Goal: Information Seeking & Learning: Learn about a topic

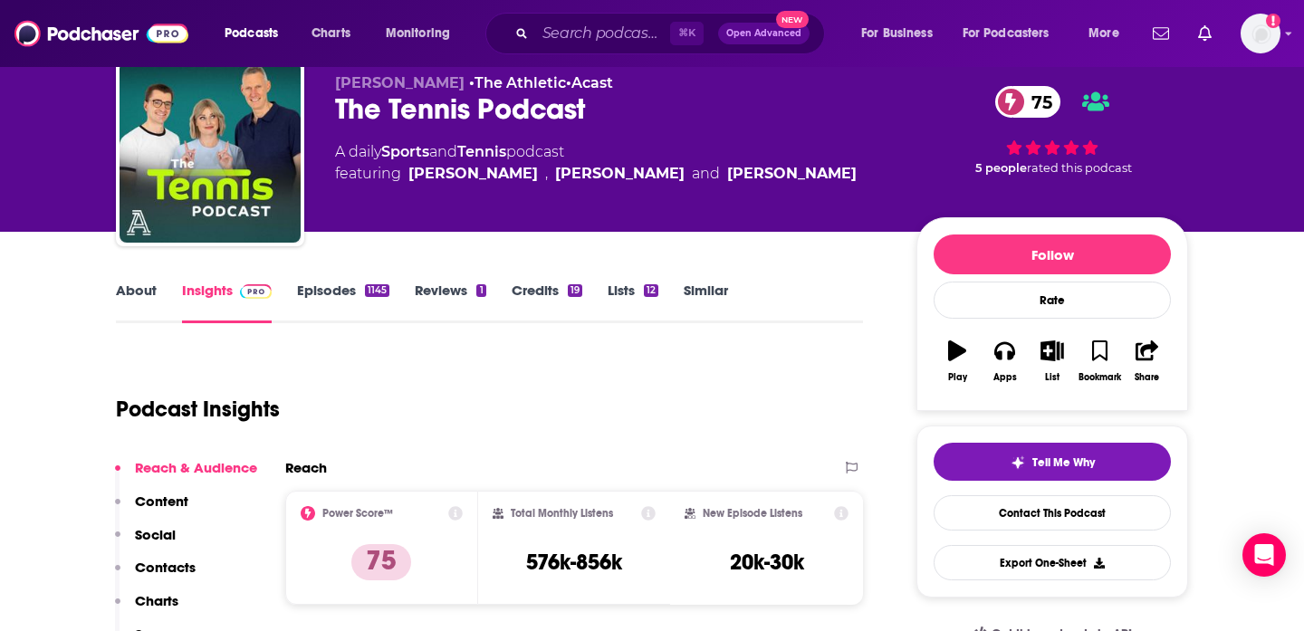
scroll to position [63, 0]
click at [534, 34] on div "⌘ K Open Advanced New" at bounding box center [654, 34] width 339 height 42
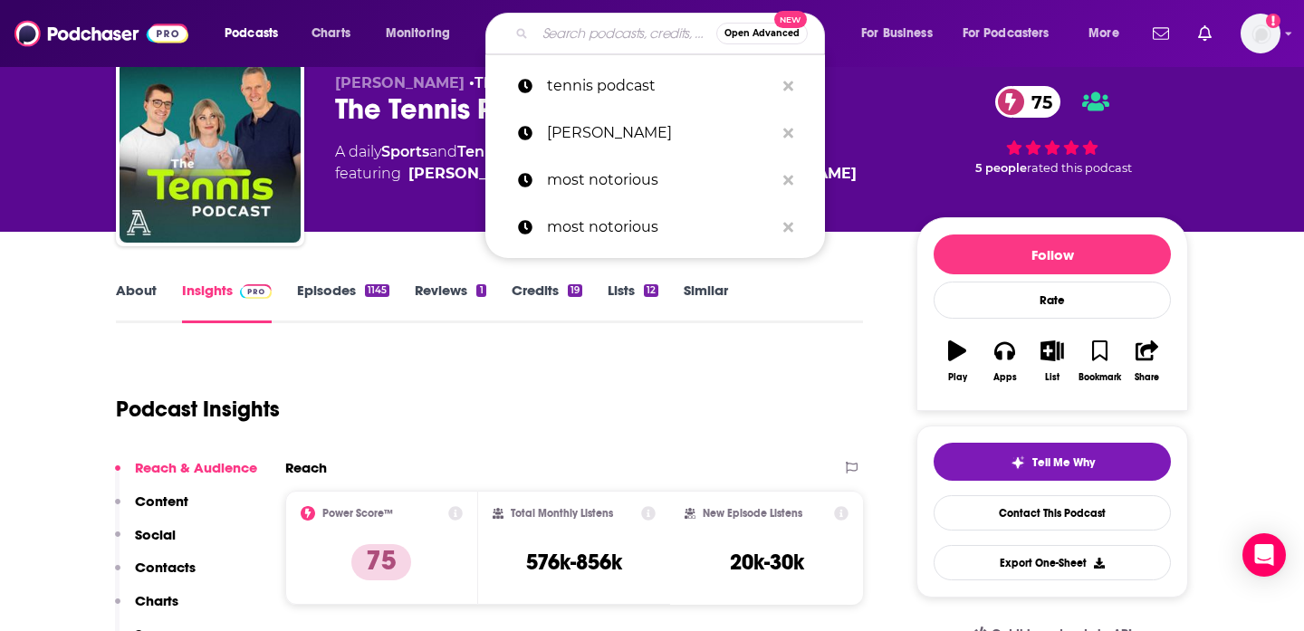
click at [581, 35] on input "Search podcasts, credits, & more..." at bounding box center [625, 33] width 181 height 29
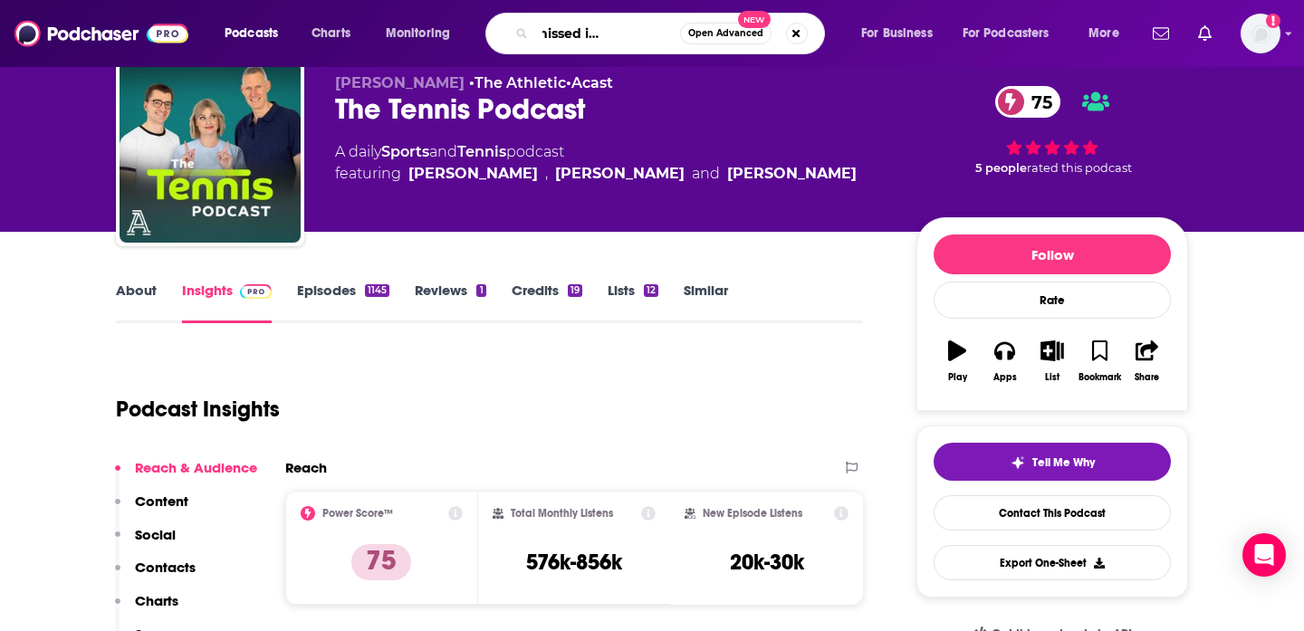
scroll to position [0, 83]
type input "stuff you missed in history class"
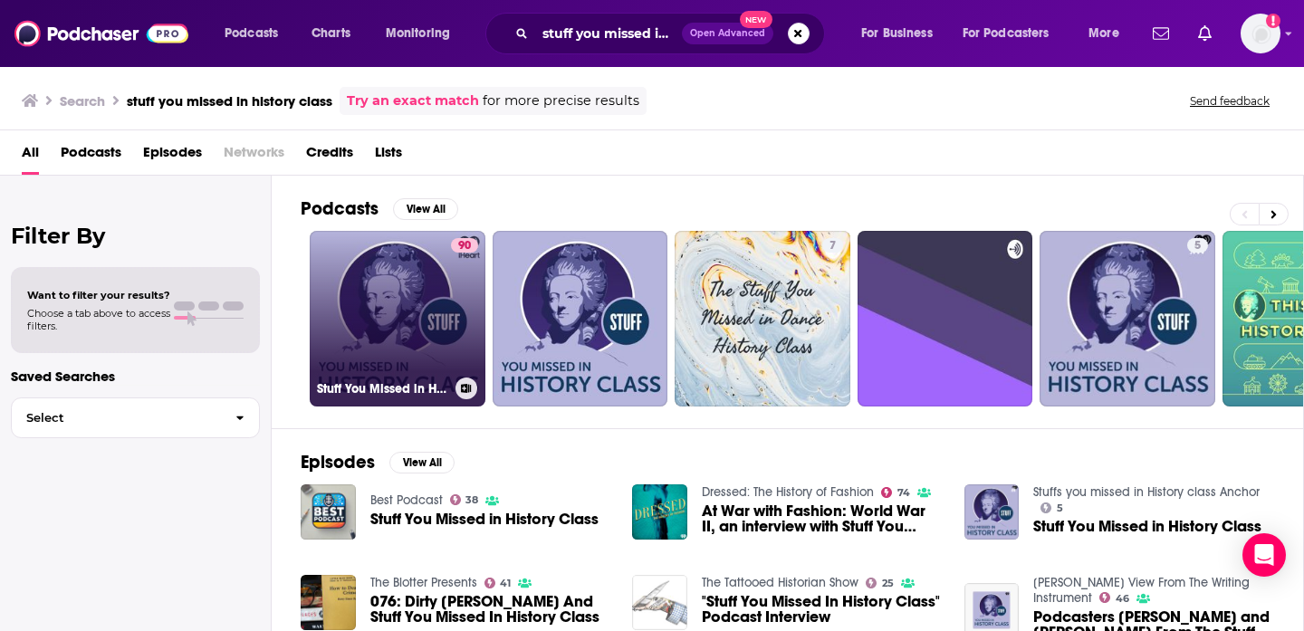
click at [388, 300] on link "90 Stuff You Missed in History Class" at bounding box center [398, 319] width 176 height 176
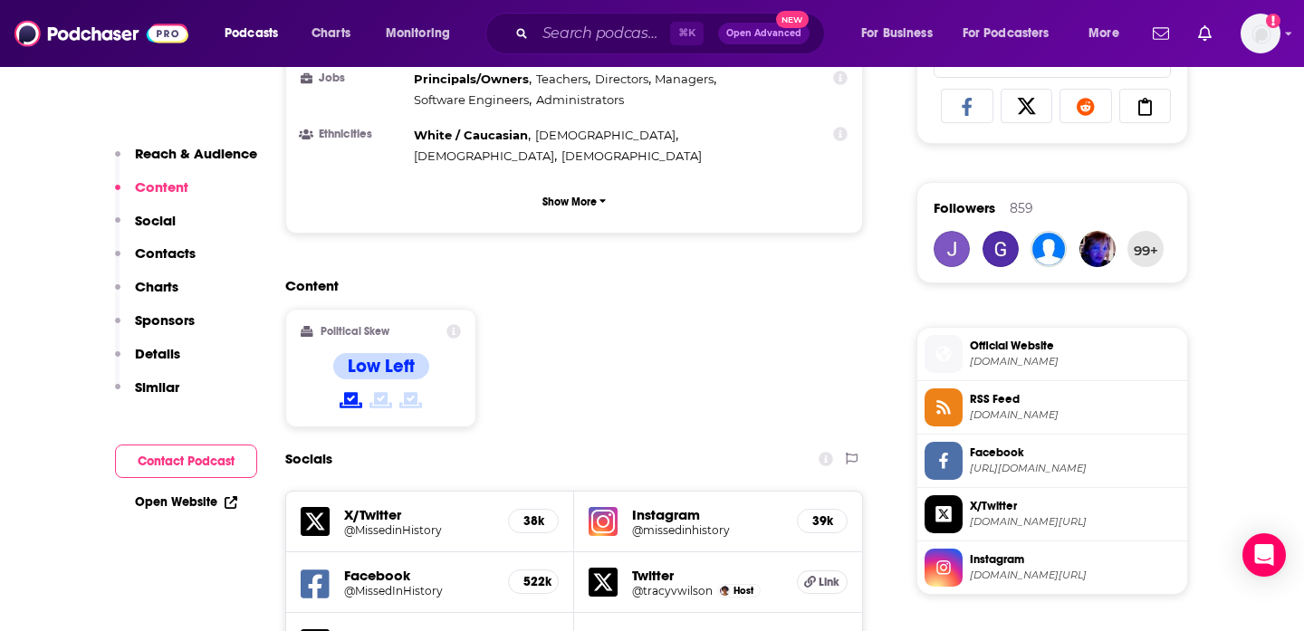
scroll to position [1507, 0]
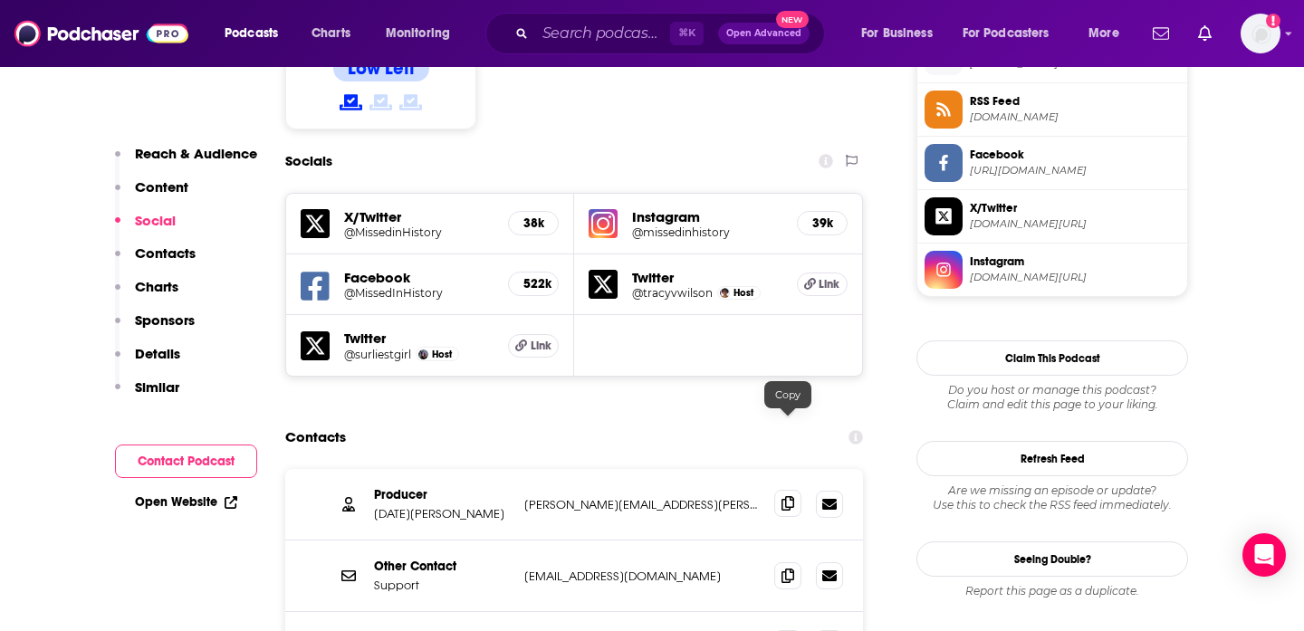
click at [787, 490] on span at bounding box center [787, 503] width 27 height 27
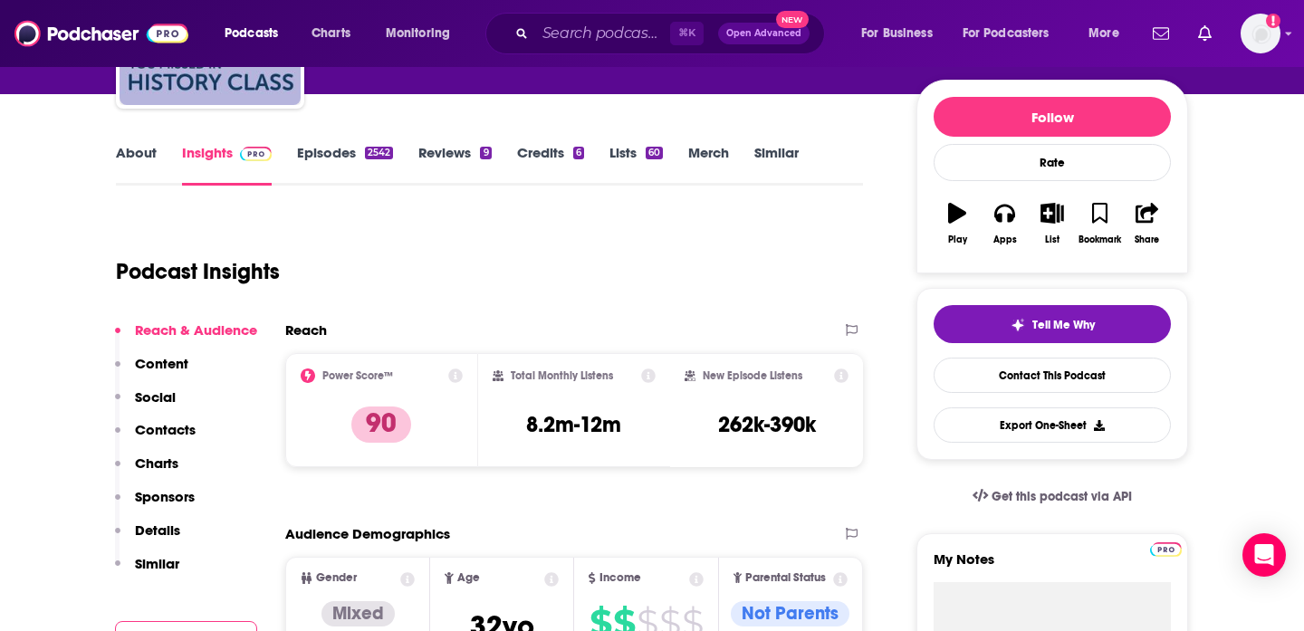
scroll to position [0, 0]
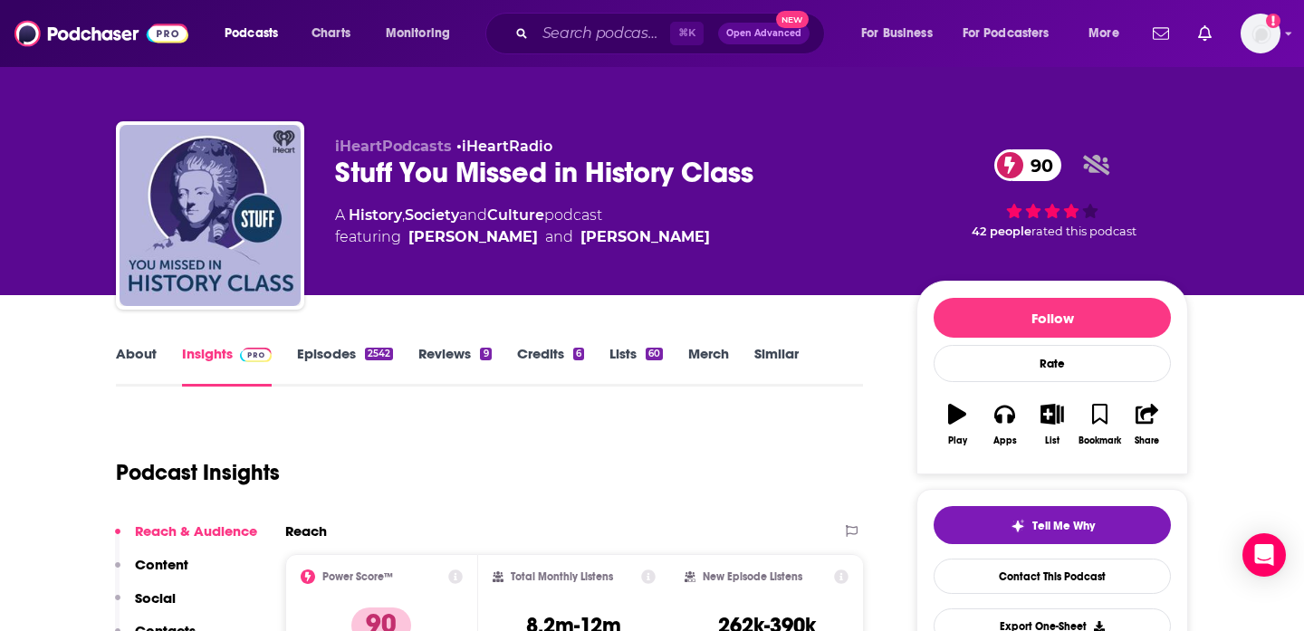
click at [444, 170] on div "Stuff You Missed in History Class 90" at bounding box center [611, 172] width 552 height 35
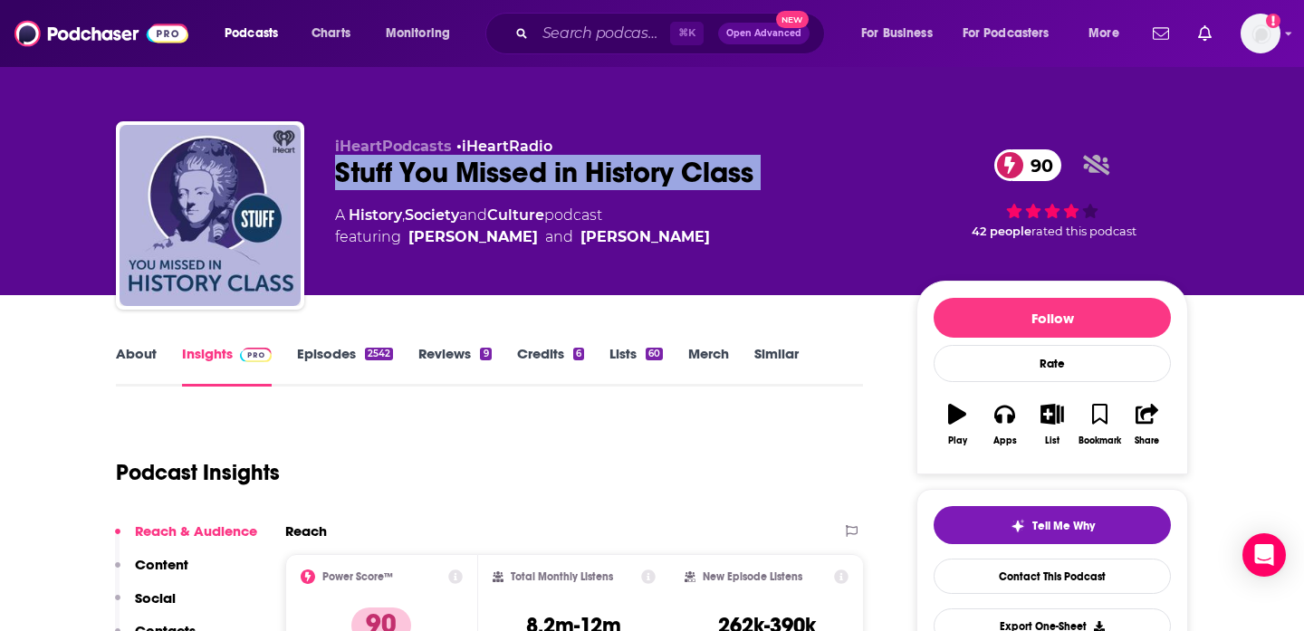
click at [444, 170] on div "Stuff You Missed in History Class 90" at bounding box center [611, 172] width 552 height 35
copy div "Stuff You Missed in History Class 90"
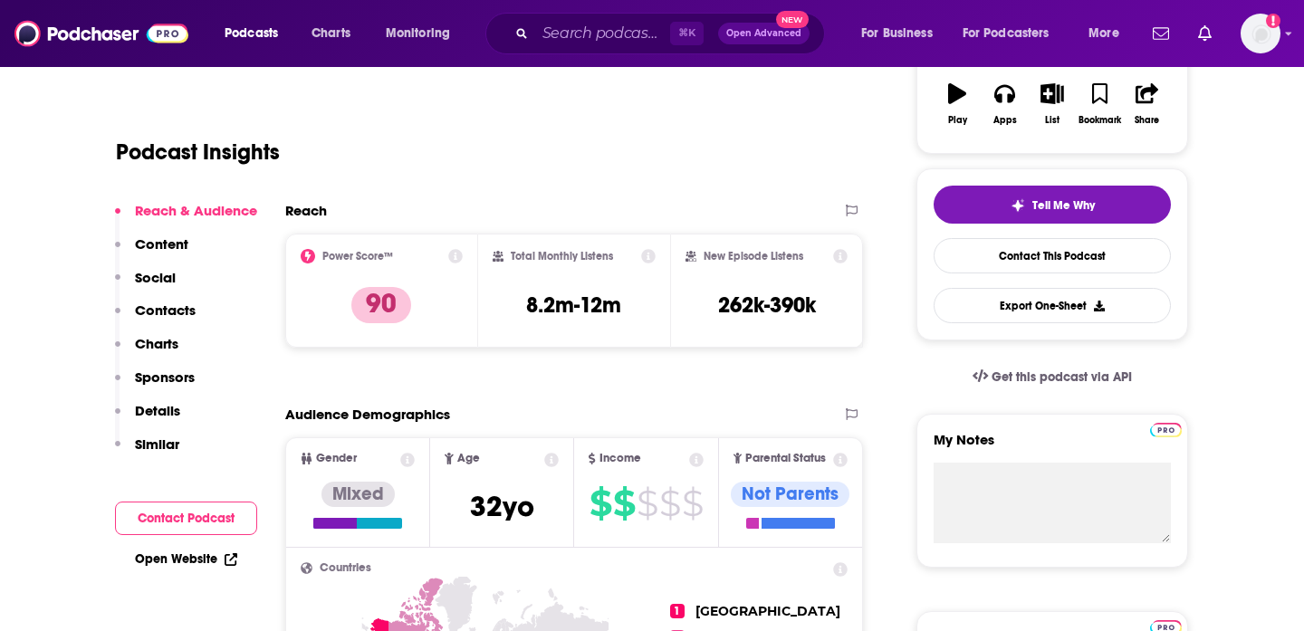
scroll to position [22, 0]
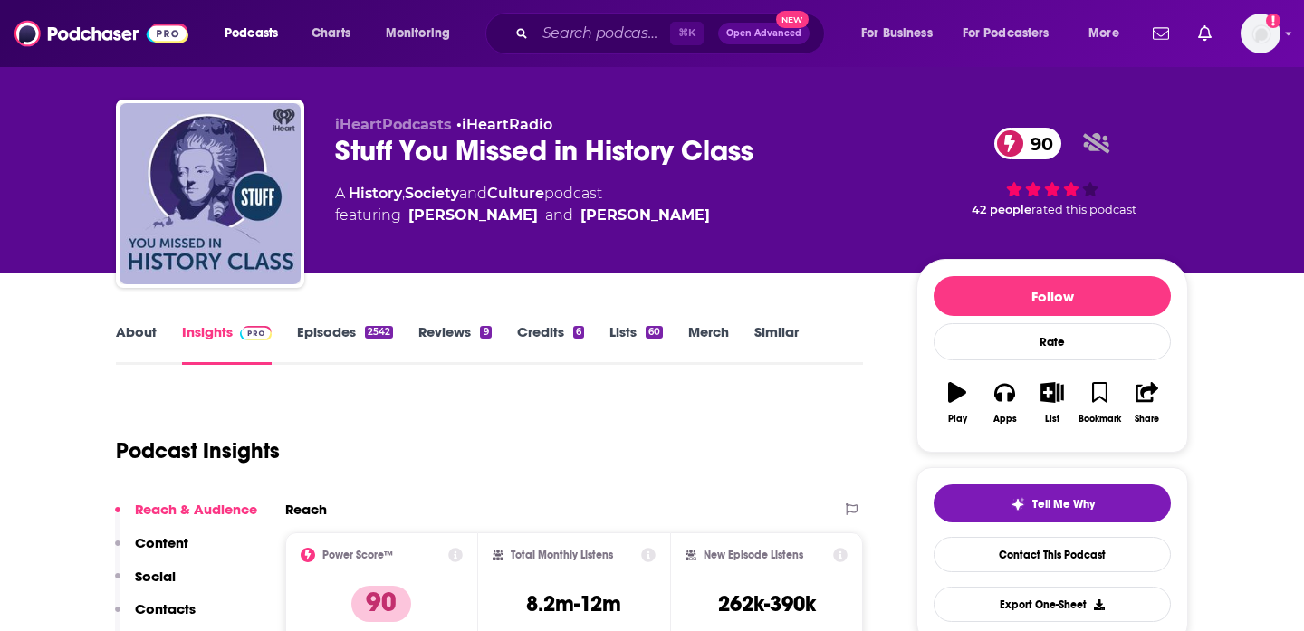
click at [327, 338] on link "Episodes 2542" at bounding box center [345, 344] width 96 height 42
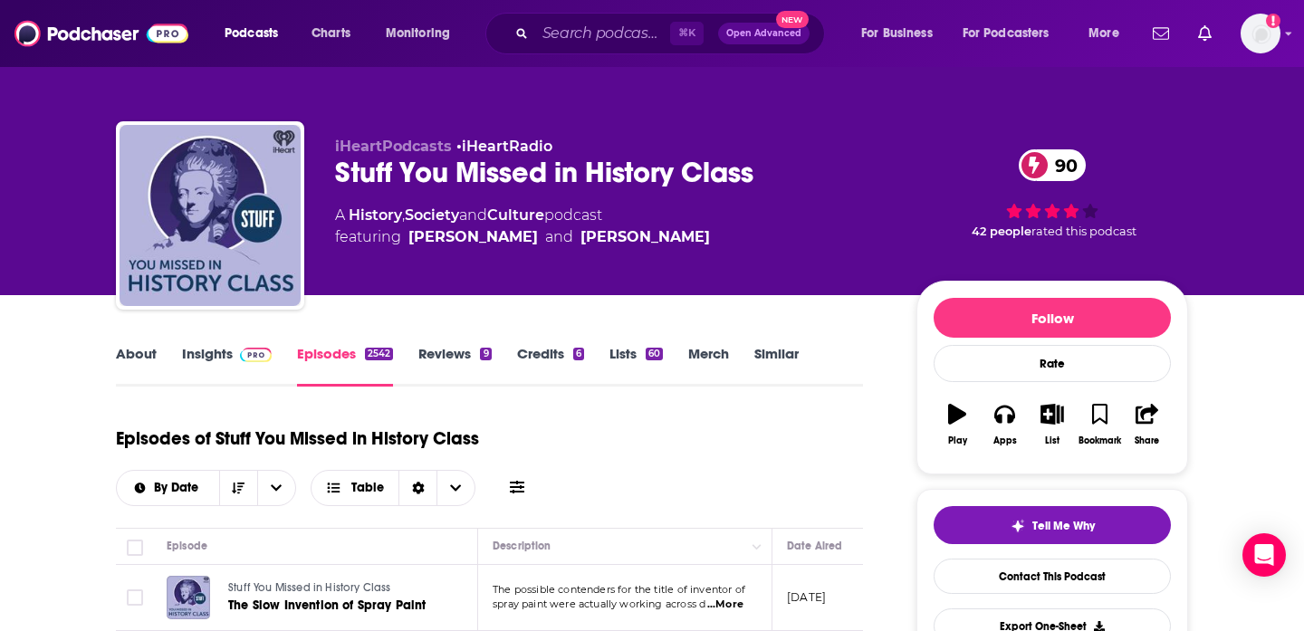
click at [217, 358] on link "Insights" at bounding box center [227, 366] width 90 height 42
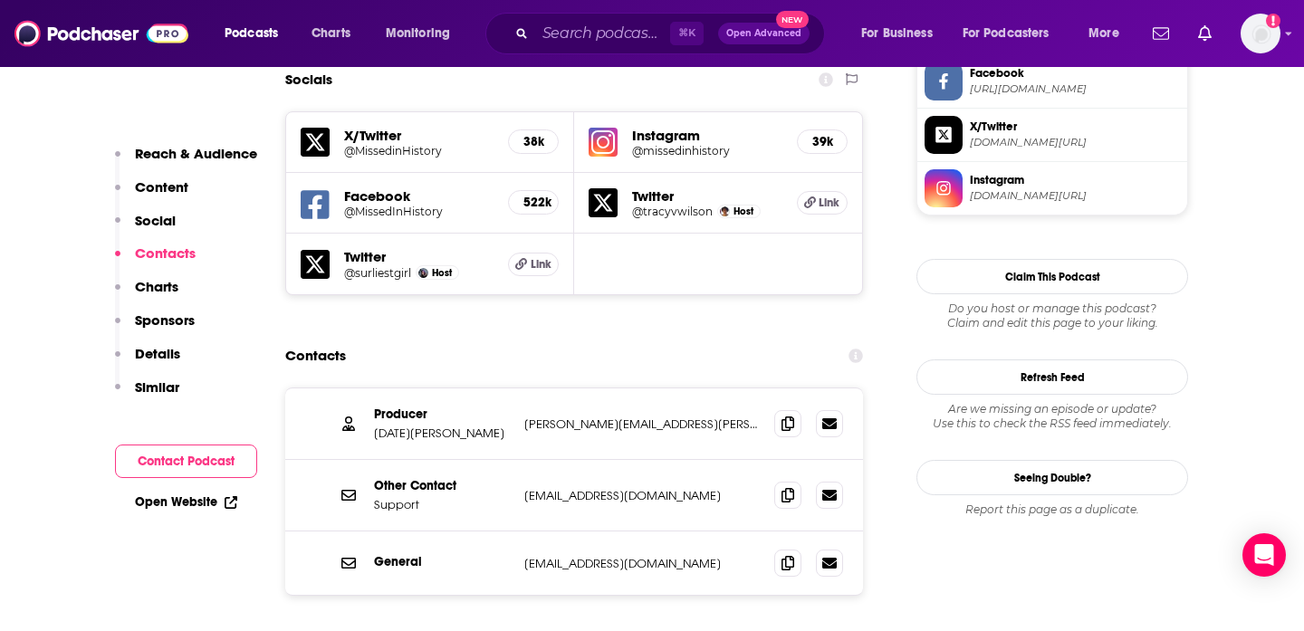
scroll to position [1562, 0]
